Goal: Go to known website: Access a specific website the user already knows

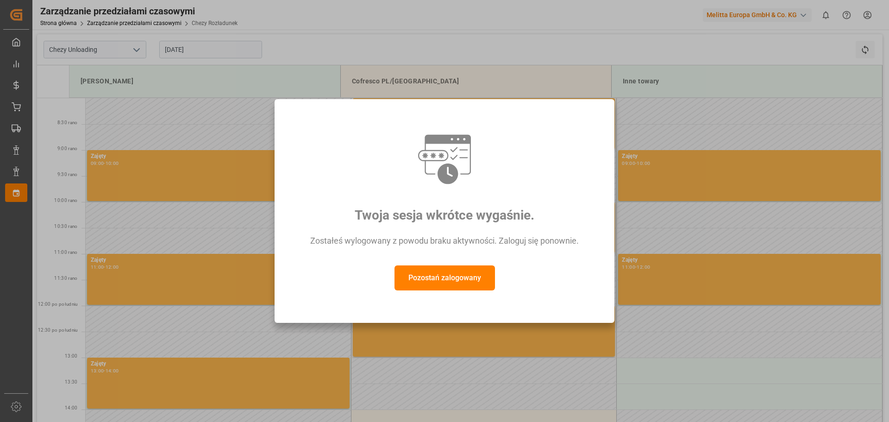
click at [475, 281] on font "Pozostań zalogowany" at bounding box center [444, 277] width 73 height 9
